Goal: Transaction & Acquisition: Purchase product/service

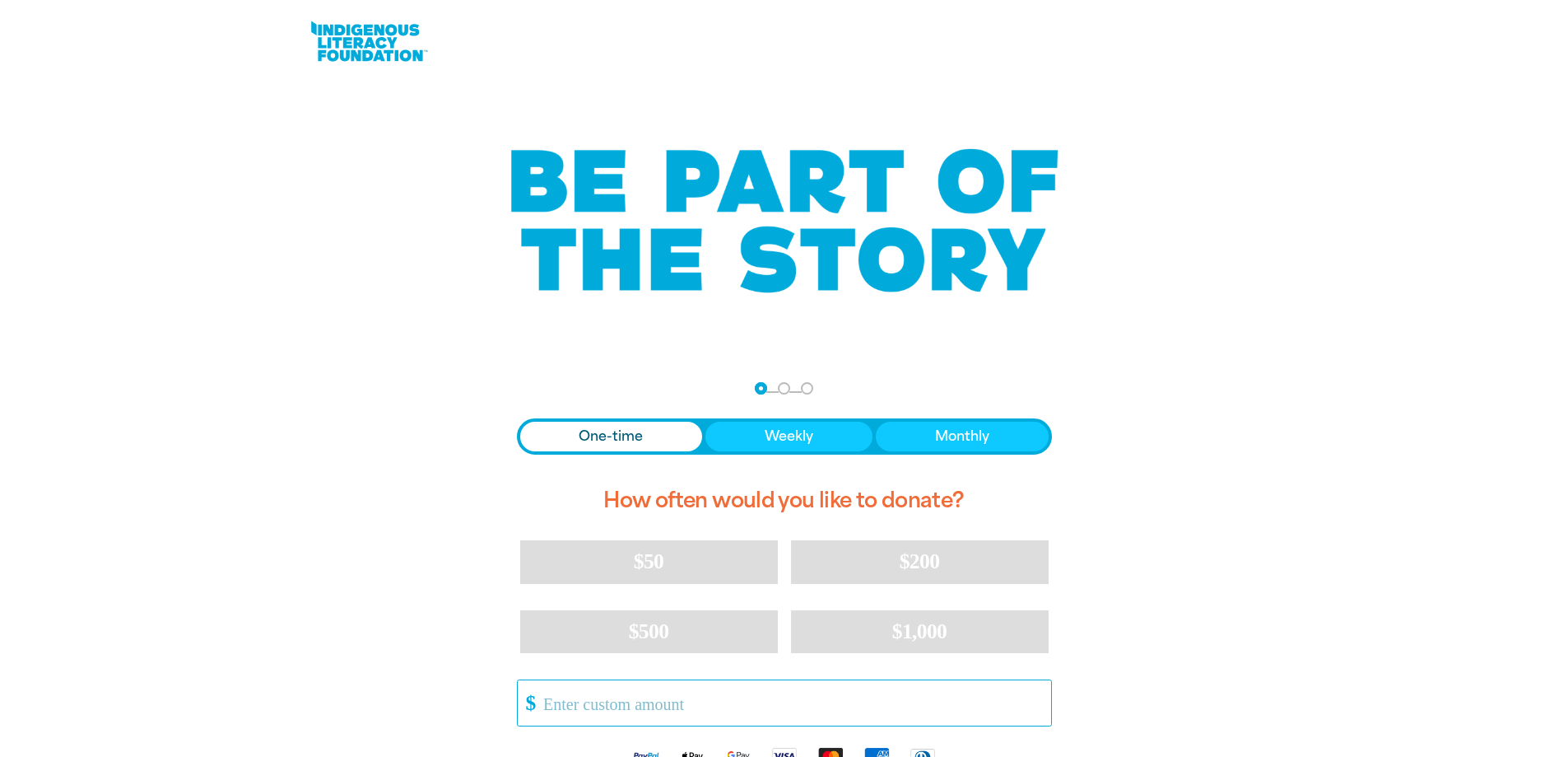
click at [549, 701] on input "Other Amount" at bounding box center [791, 703] width 518 height 46
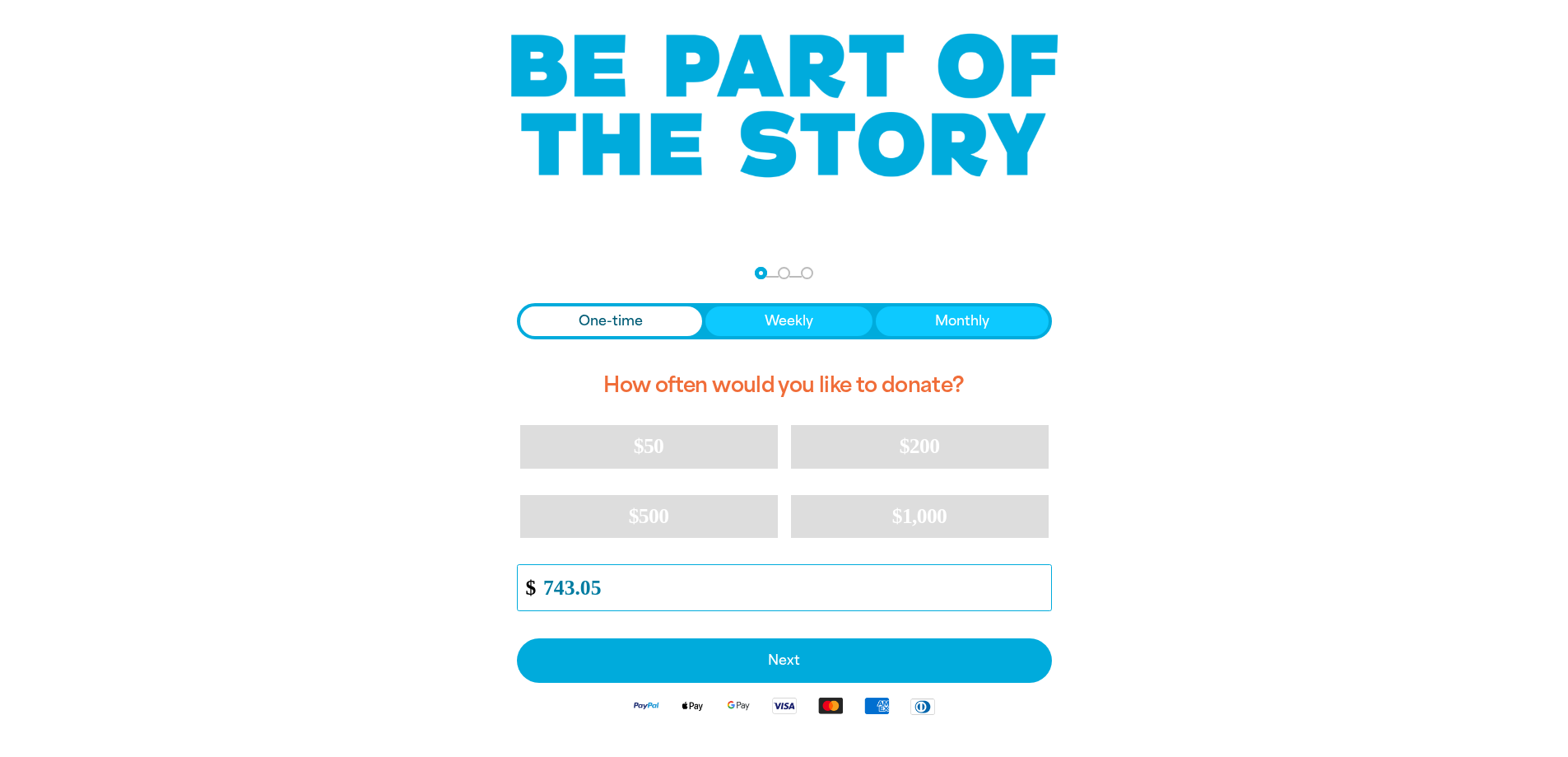
scroll to position [211, 0]
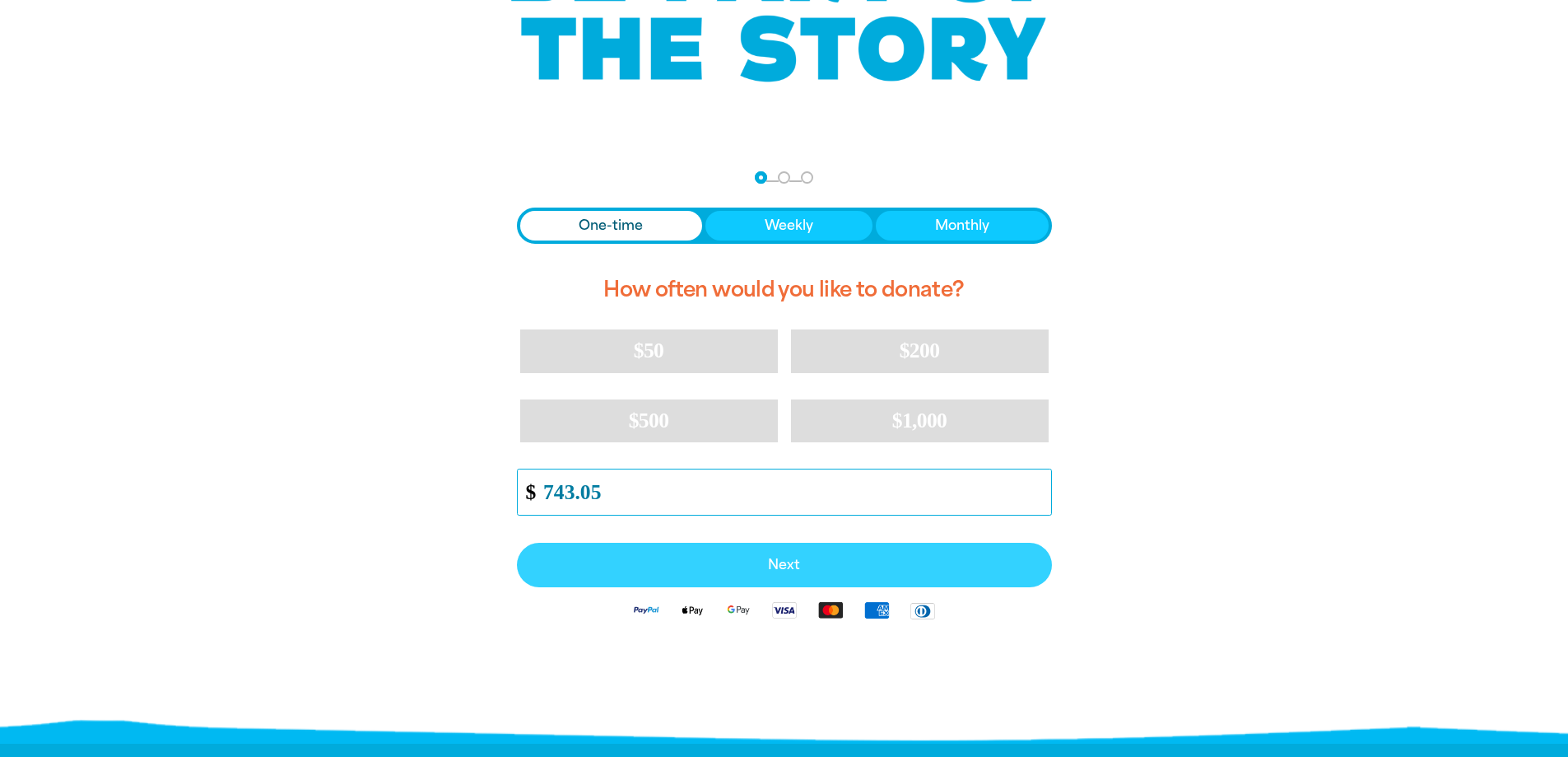
type input "743.05"
click at [785, 569] on span "Next" at bounding box center [784, 564] width 499 height 13
select select "AU"
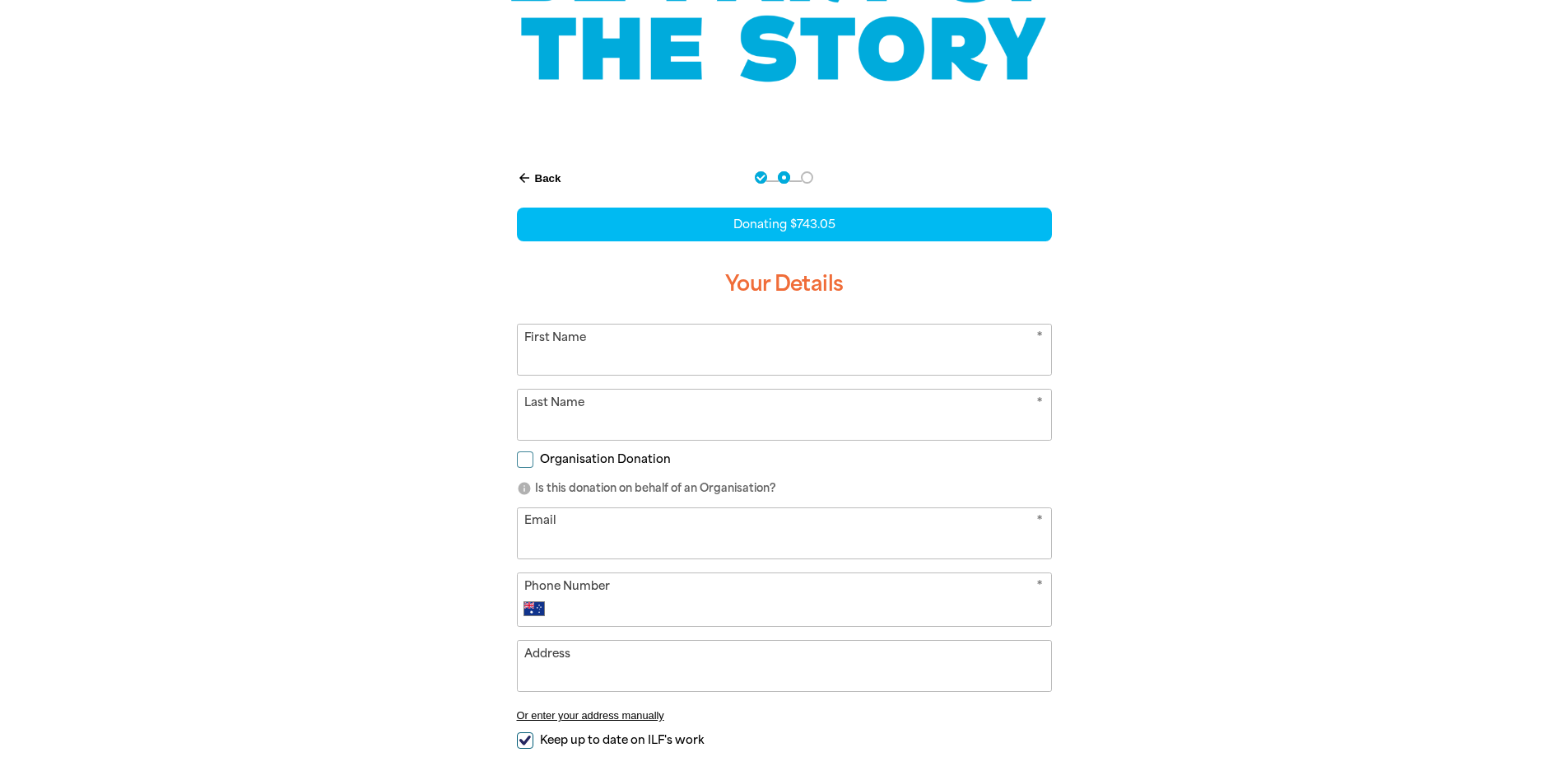
click at [601, 346] on input "First Name" at bounding box center [784, 350] width 534 height 50
drag, startPoint x: 676, startPoint y: 347, endPoint x: 589, endPoint y: 352, distance: 87.1
click at [589, 352] on input "[PERSON_NAME]" at bounding box center [784, 350] width 534 height 50
type input "[PERSON_NAME]"
click at [519, 423] on input "Last Name" at bounding box center [784, 414] width 534 height 50
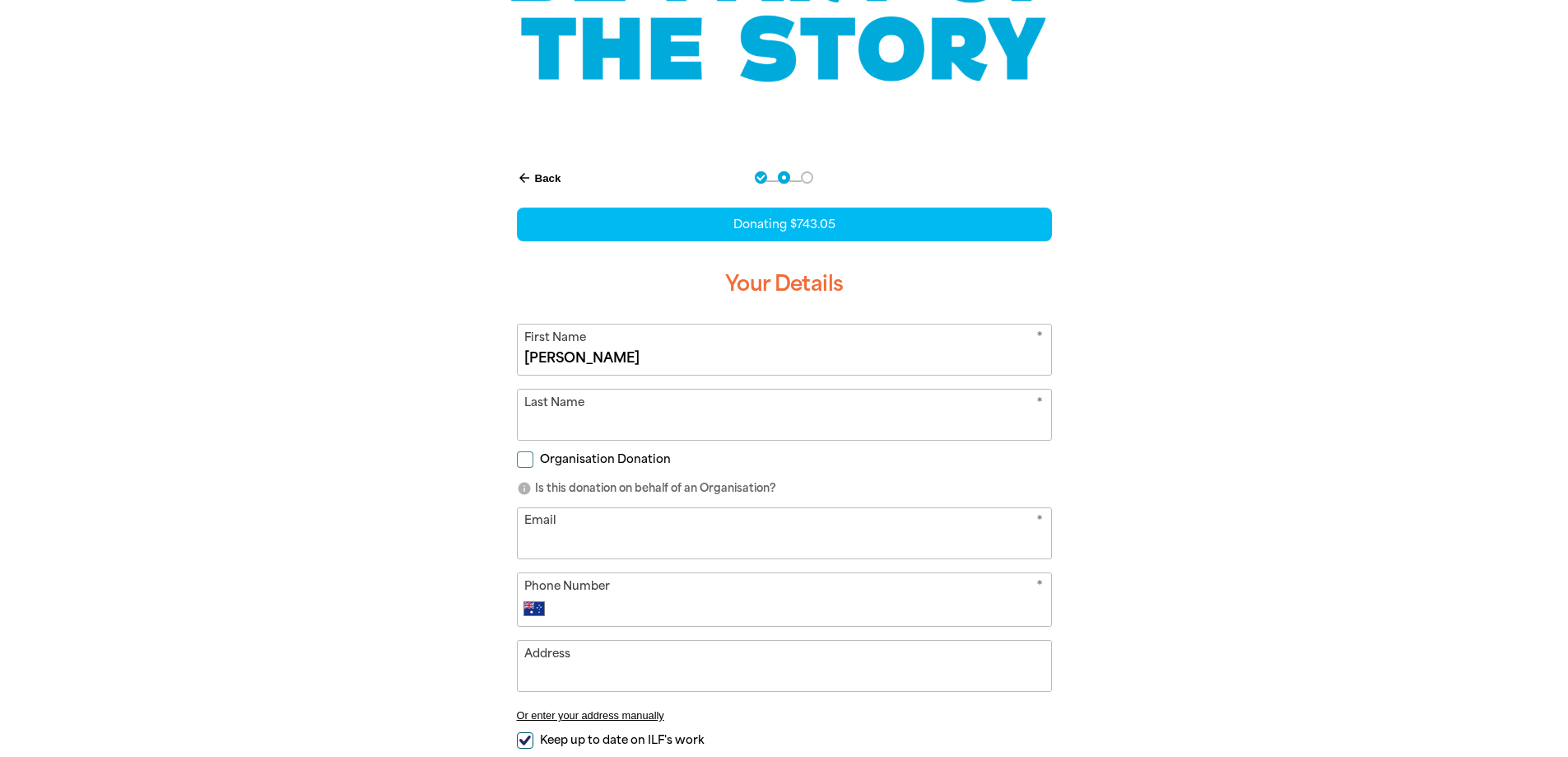
paste input "[PERSON_NAME]"
type input "[PERSON_NAME]"
click at [523, 465] on input "Organisation Donation" at bounding box center [524, 459] width 16 height 16
checkbox input "true"
select select "AU"
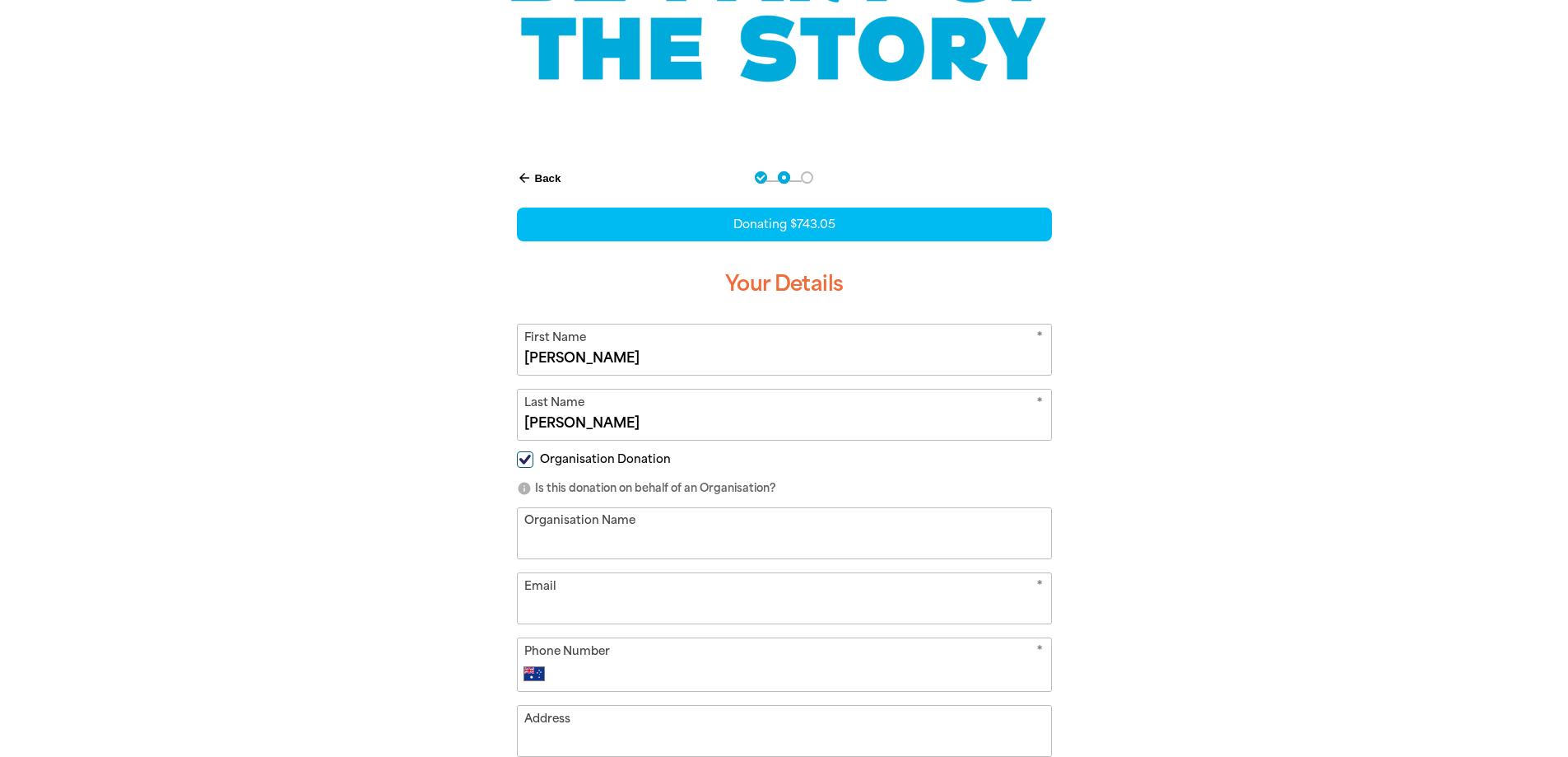
click at [527, 521] on input "Organisation Name" at bounding box center [784, 533] width 534 height 50
type input "[GEOGRAPHIC_DATA]"
type input "[EMAIL_ADDRESS][DOMAIN_NAME]"
type input "0403 007 657"
type input "[GEOGRAPHIC_DATA] [STREET_ADDRESS]"
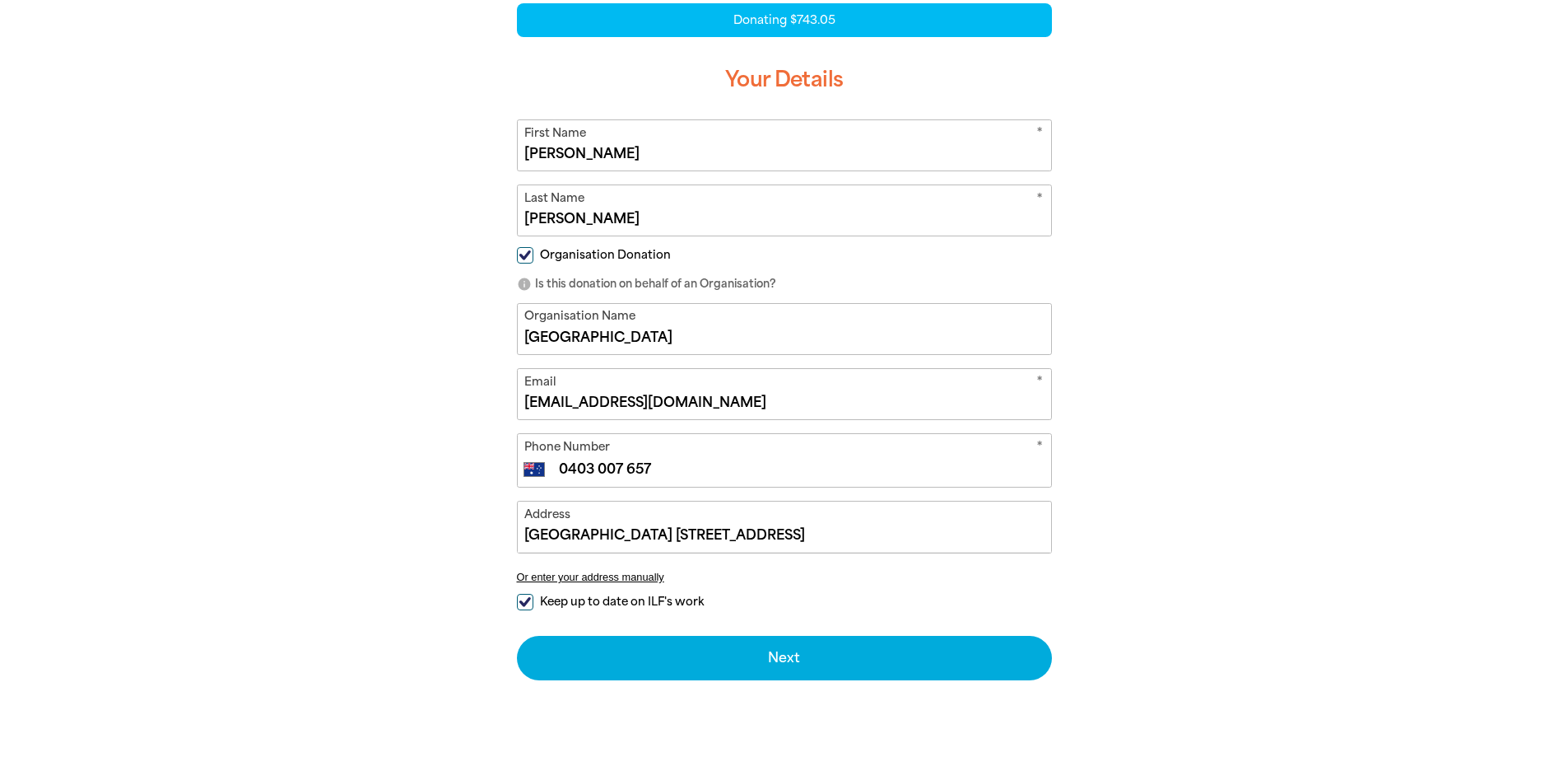
scroll to position [444, 0]
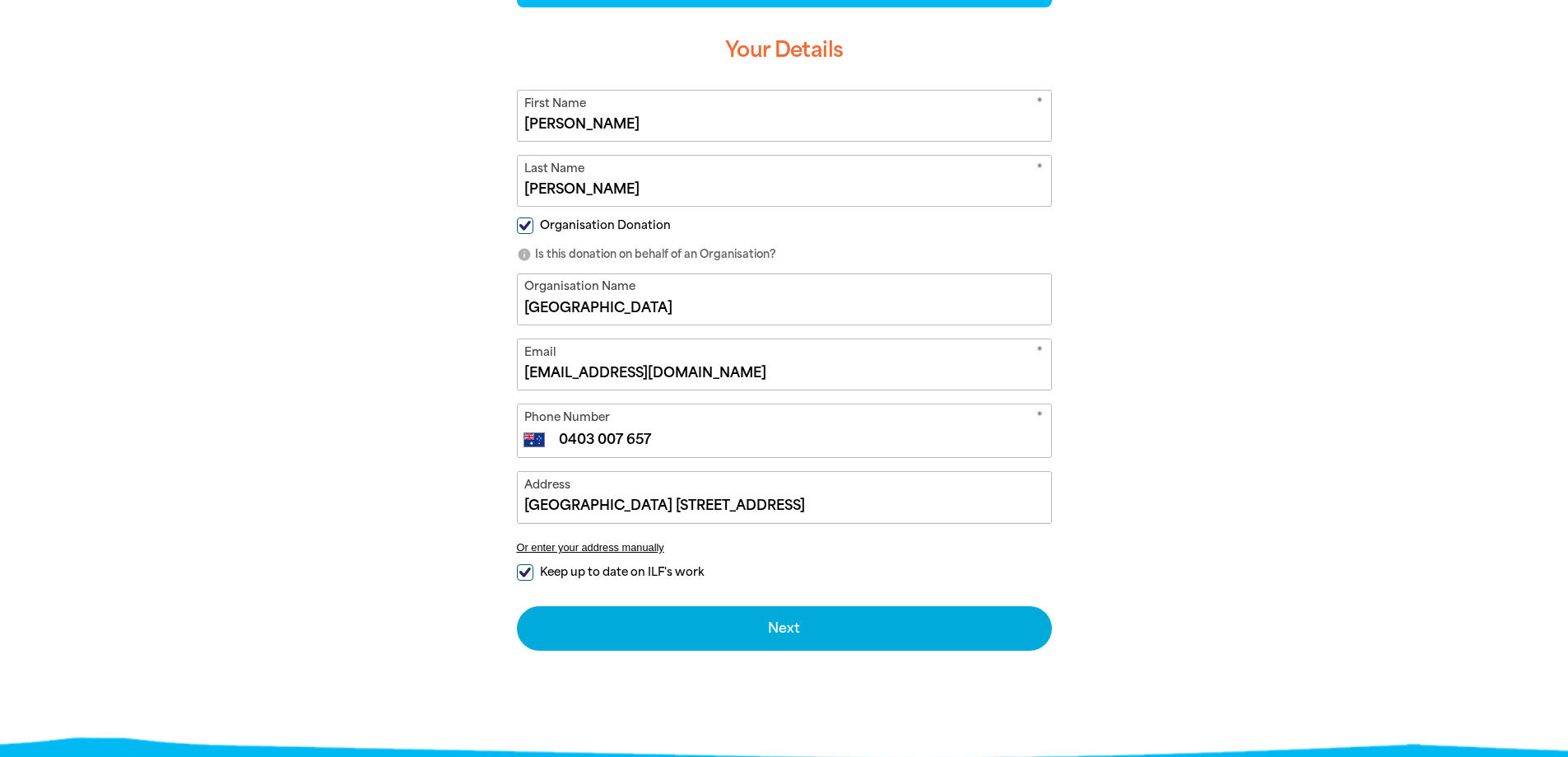
drag, startPoint x: 778, startPoint y: 374, endPoint x: 518, endPoint y: 370, distance: 260.0
click at [518, 370] on input "[EMAIL_ADDRESS][DOMAIN_NAME]" at bounding box center [784, 364] width 534 height 50
paste input "[PERSON_NAME].OConnell50"
type input "[PERSON_NAME][EMAIL_ADDRESS][DOMAIN_NAME]"
drag, startPoint x: 659, startPoint y: 435, endPoint x: 562, endPoint y: 435, distance: 97.0
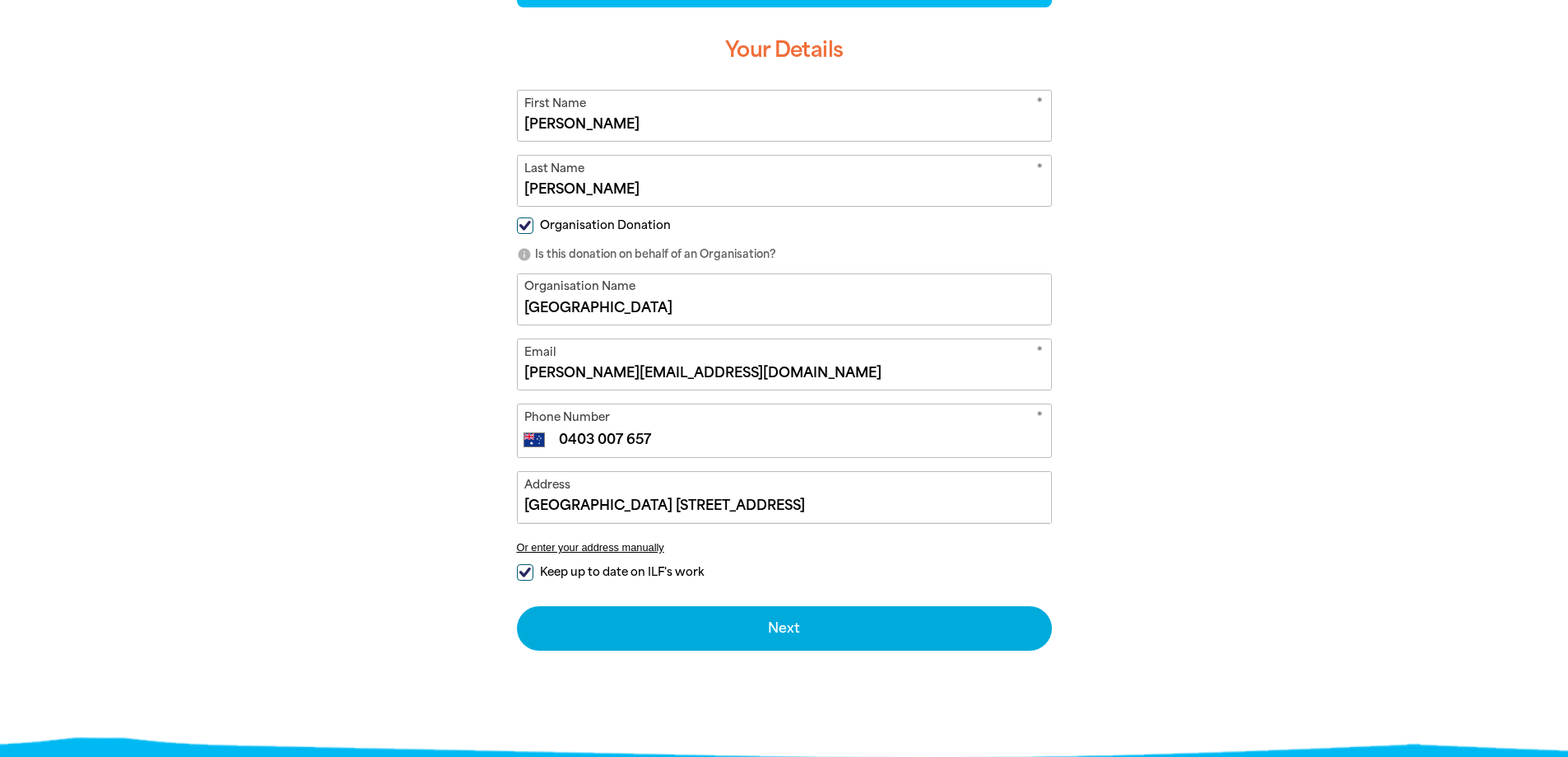
click at [562, 435] on input "0403 007 657" at bounding box center [800, 439] width 487 height 20
type input "[PHONE_NUMBER]"
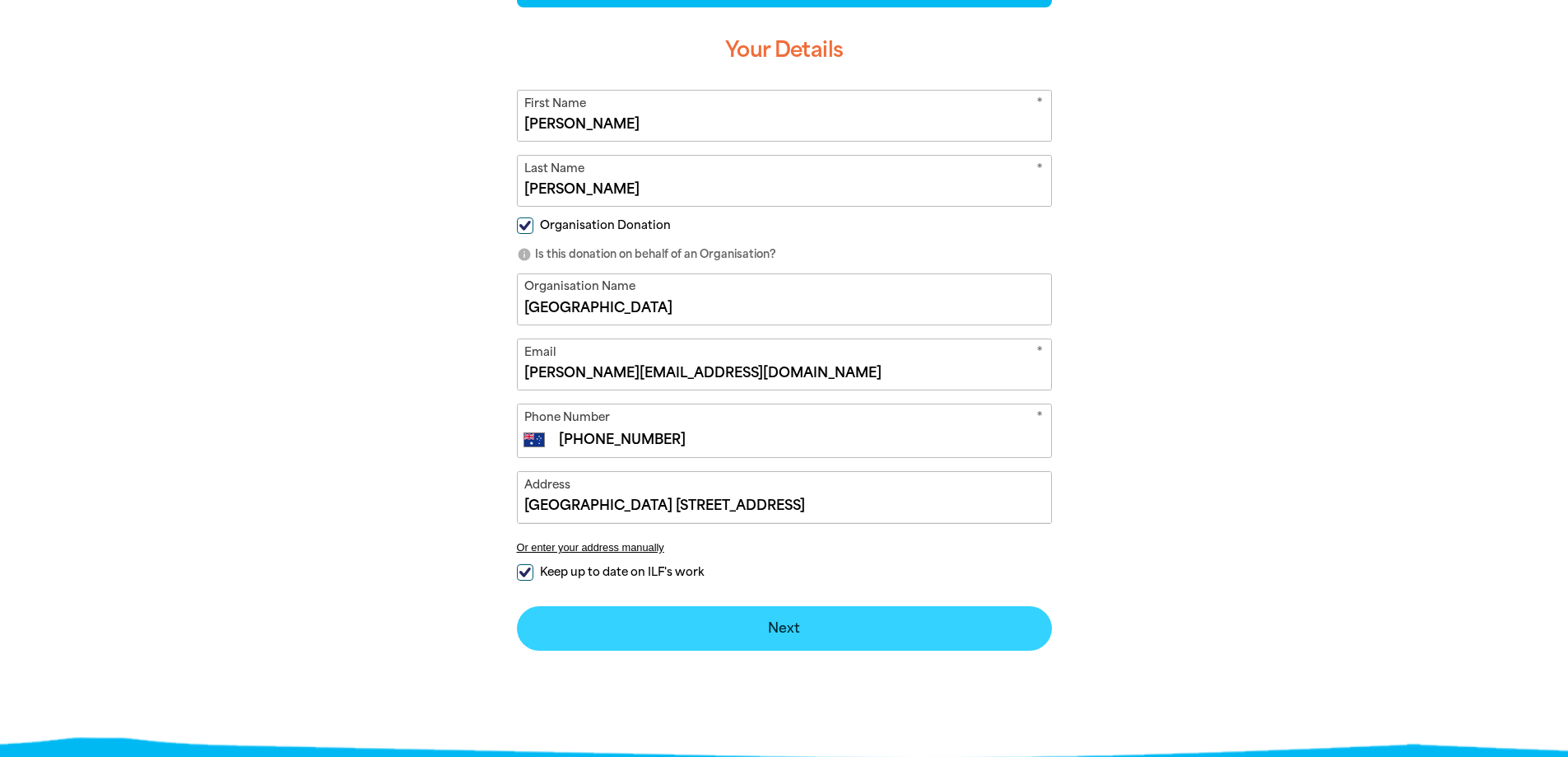
click at [775, 632] on button "Next chevron_right" at bounding box center [784, 629] width 536 height 45
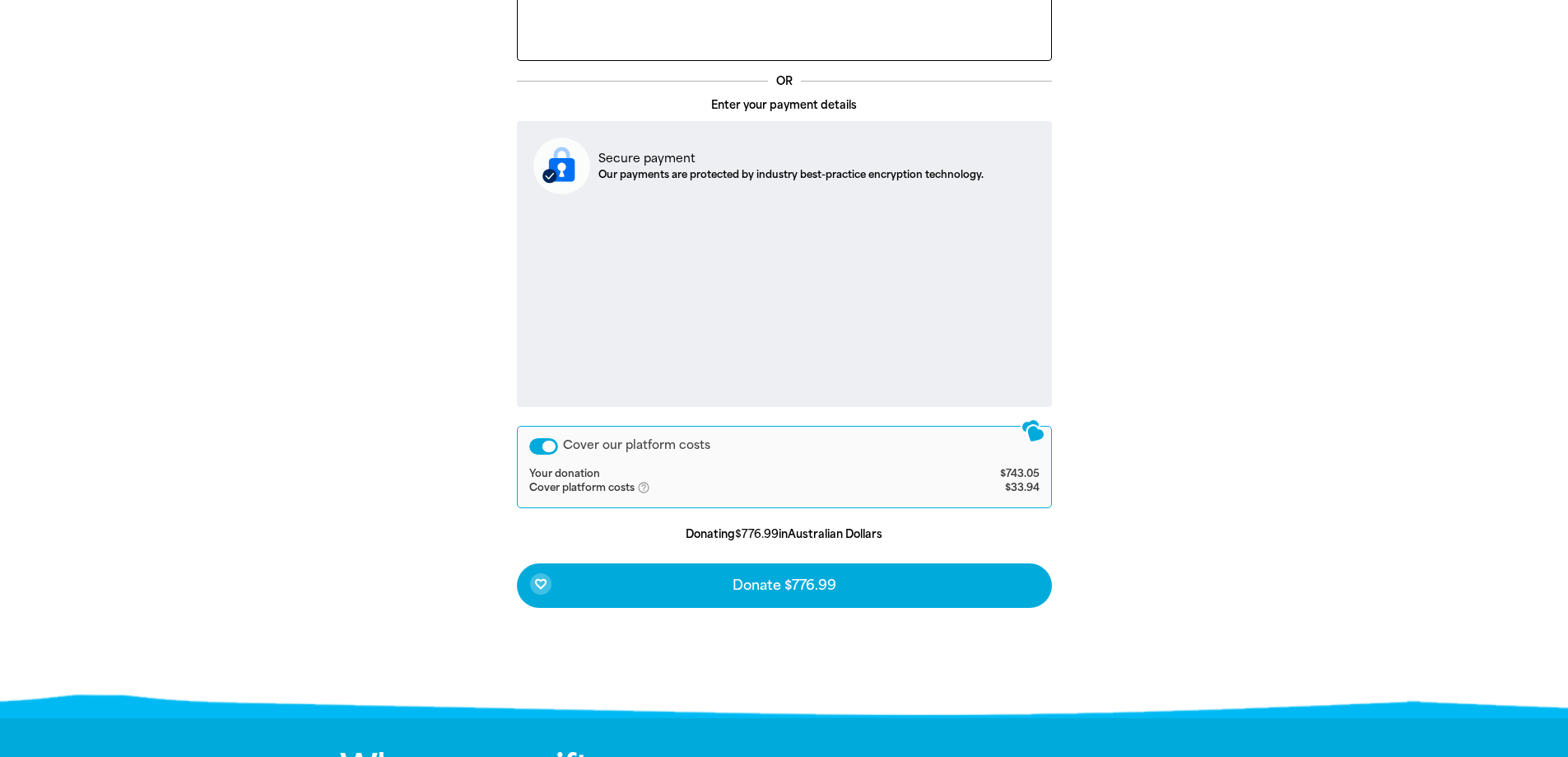
scroll to position [523, 0]
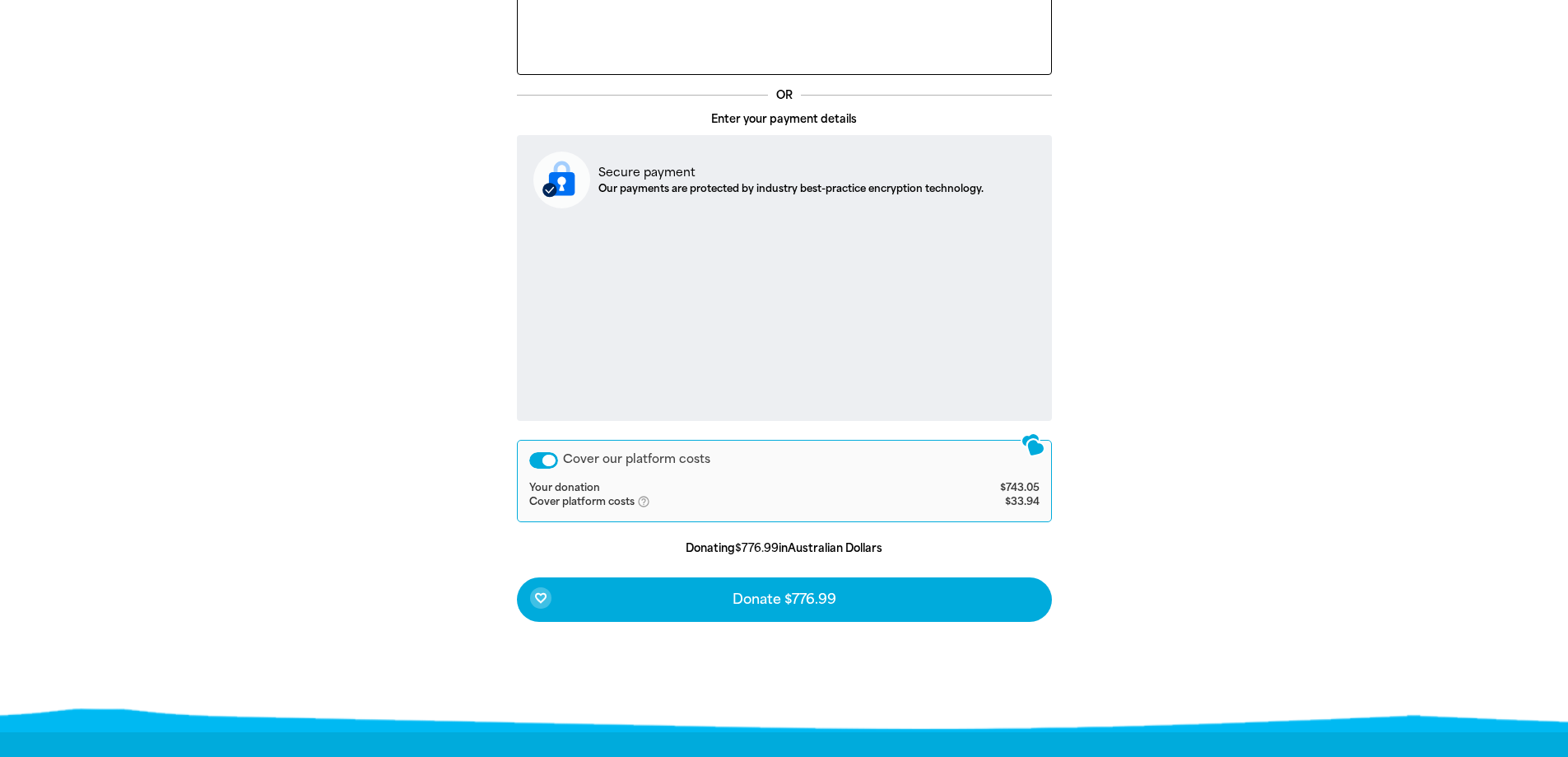
click at [536, 458] on div "Cover our platform costs" at bounding box center [543, 460] width 28 height 16
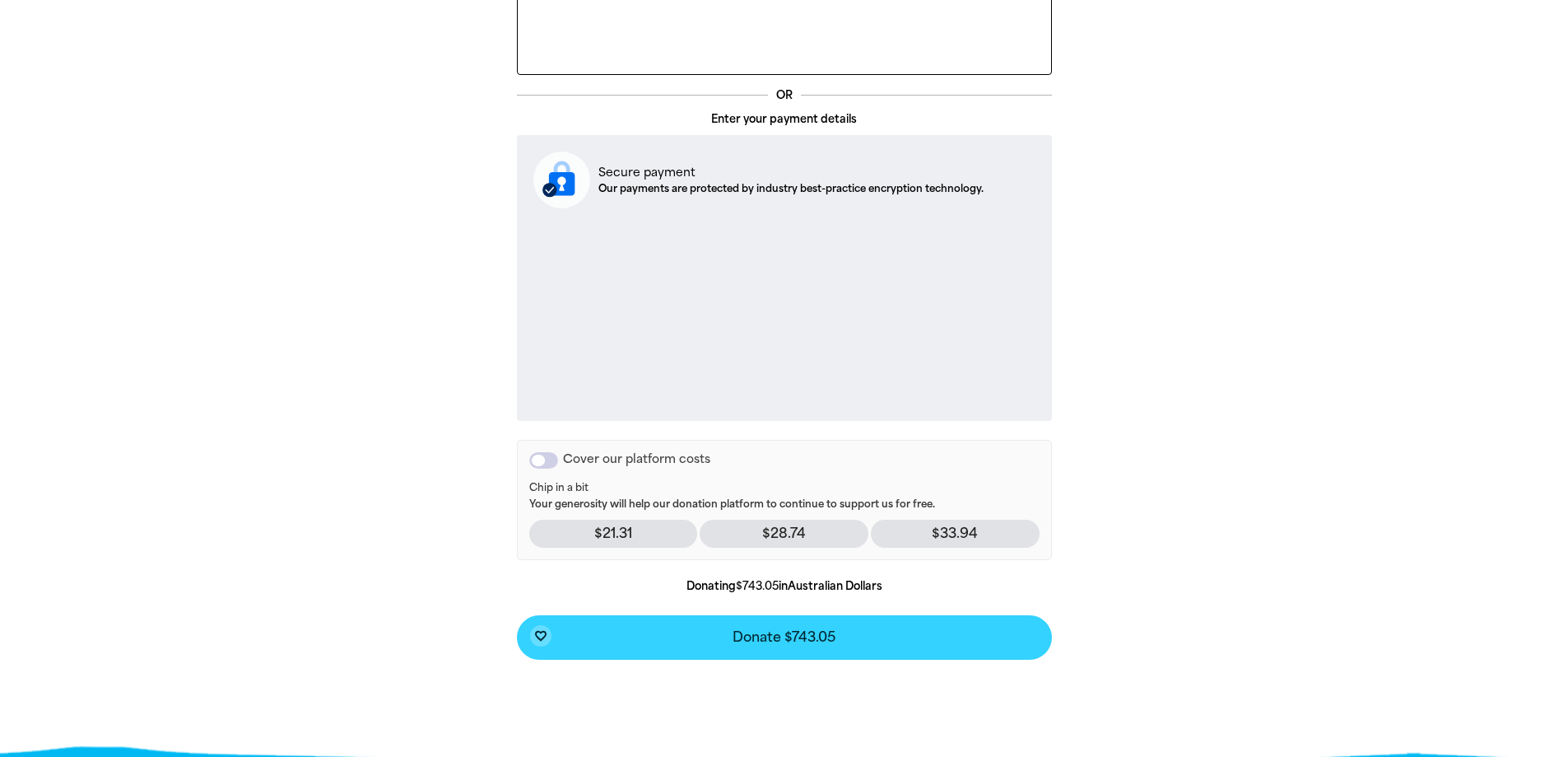
click at [763, 639] on span "Donate $743.05" at bounding box center [784, 636] width 103 height 13
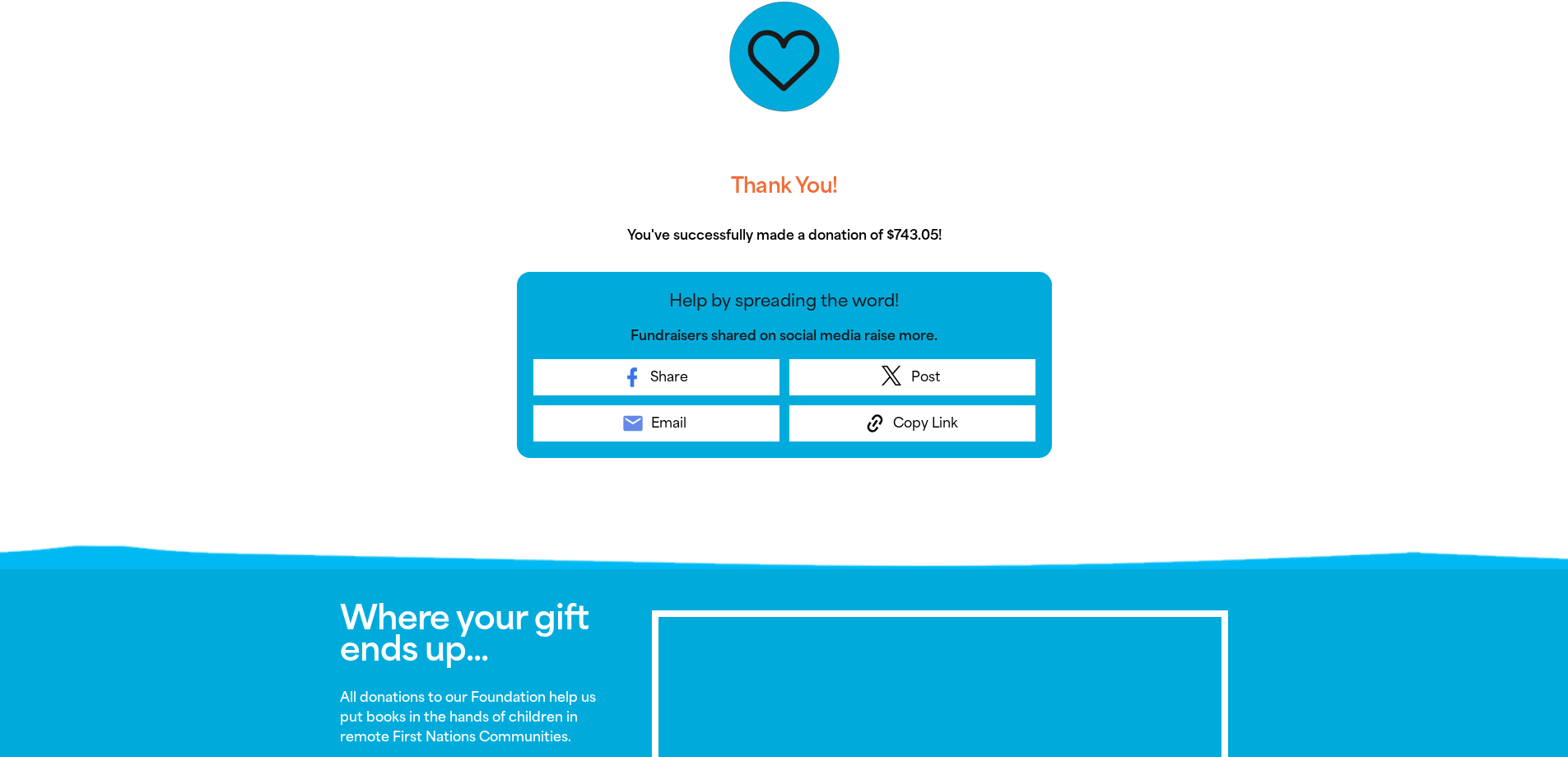
scroll to position [422, 0]
